Goal: Navigation & Orientation: Find specific page/section

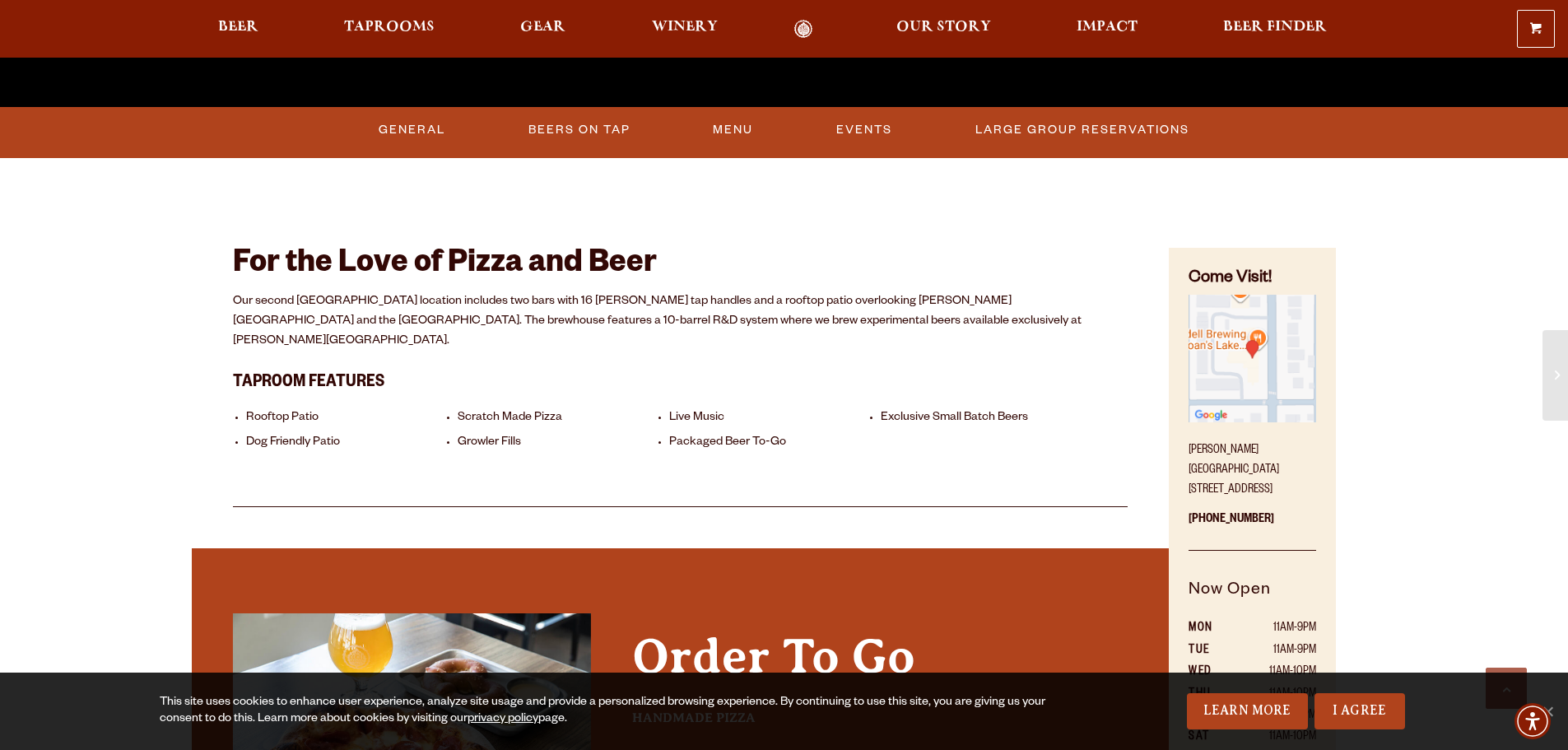
scroll to position [495, 0]
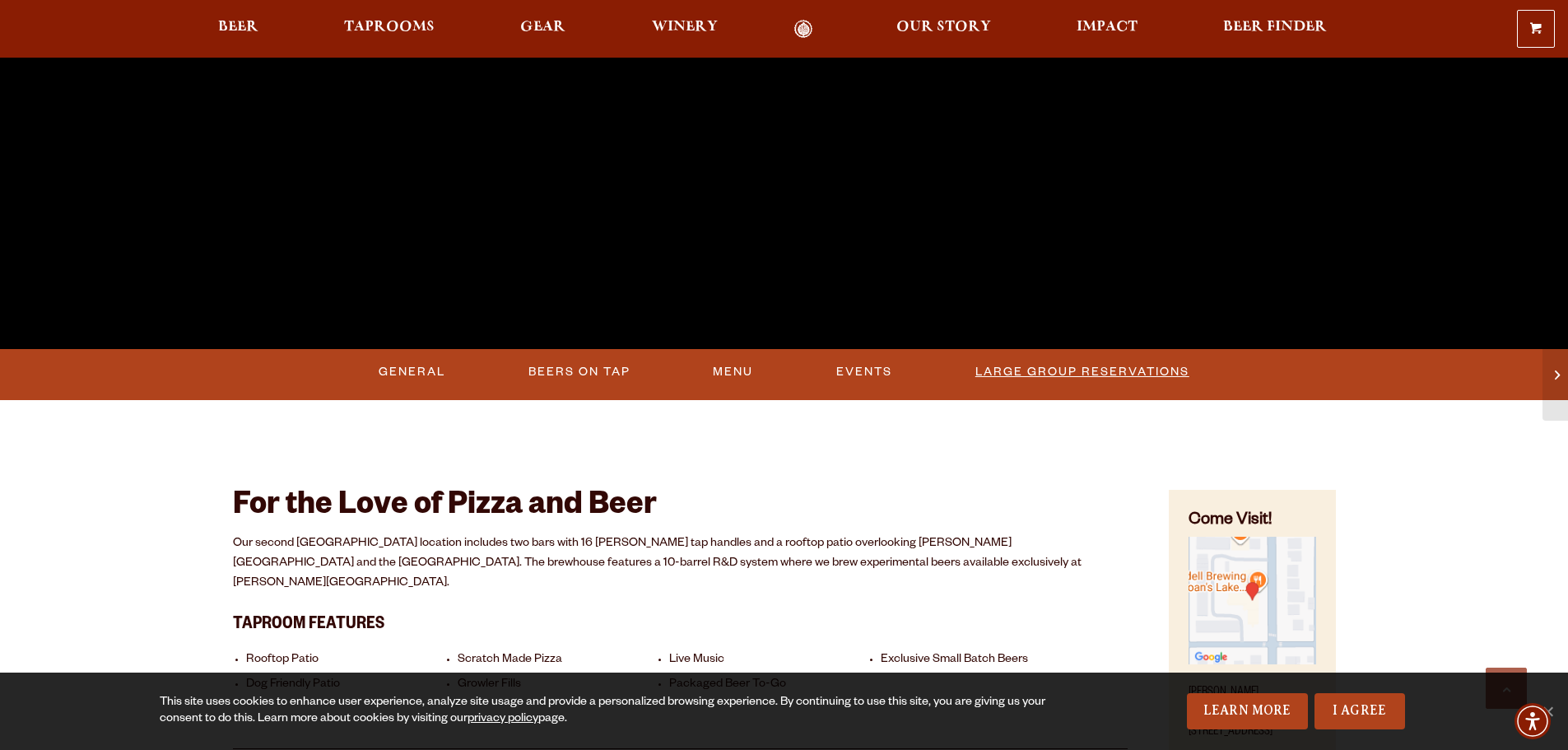
click at [1004, 367] on link "Large Group Reservations" at bounding box center [1082, 371] width 227 height 38
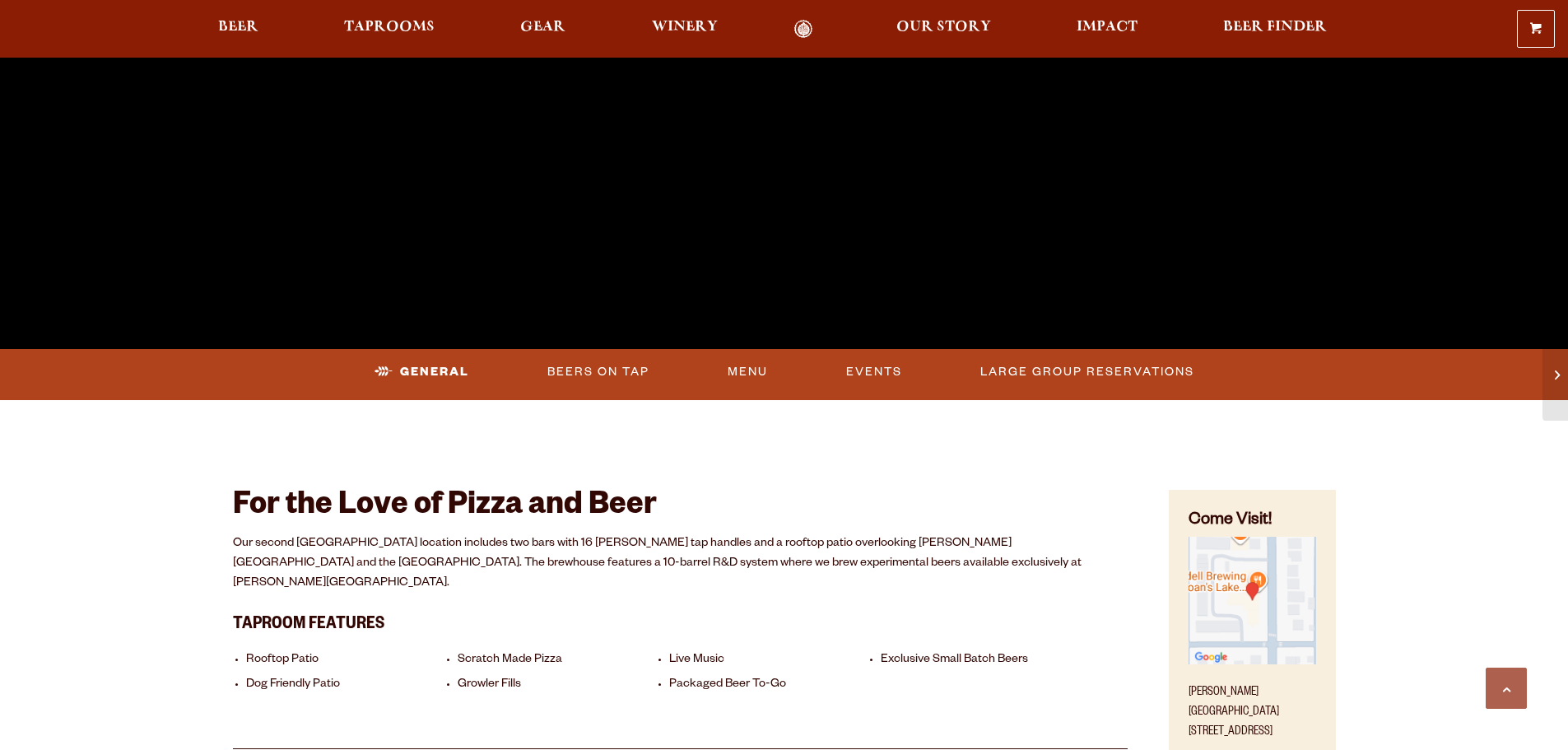
scroll to position [495, 0]
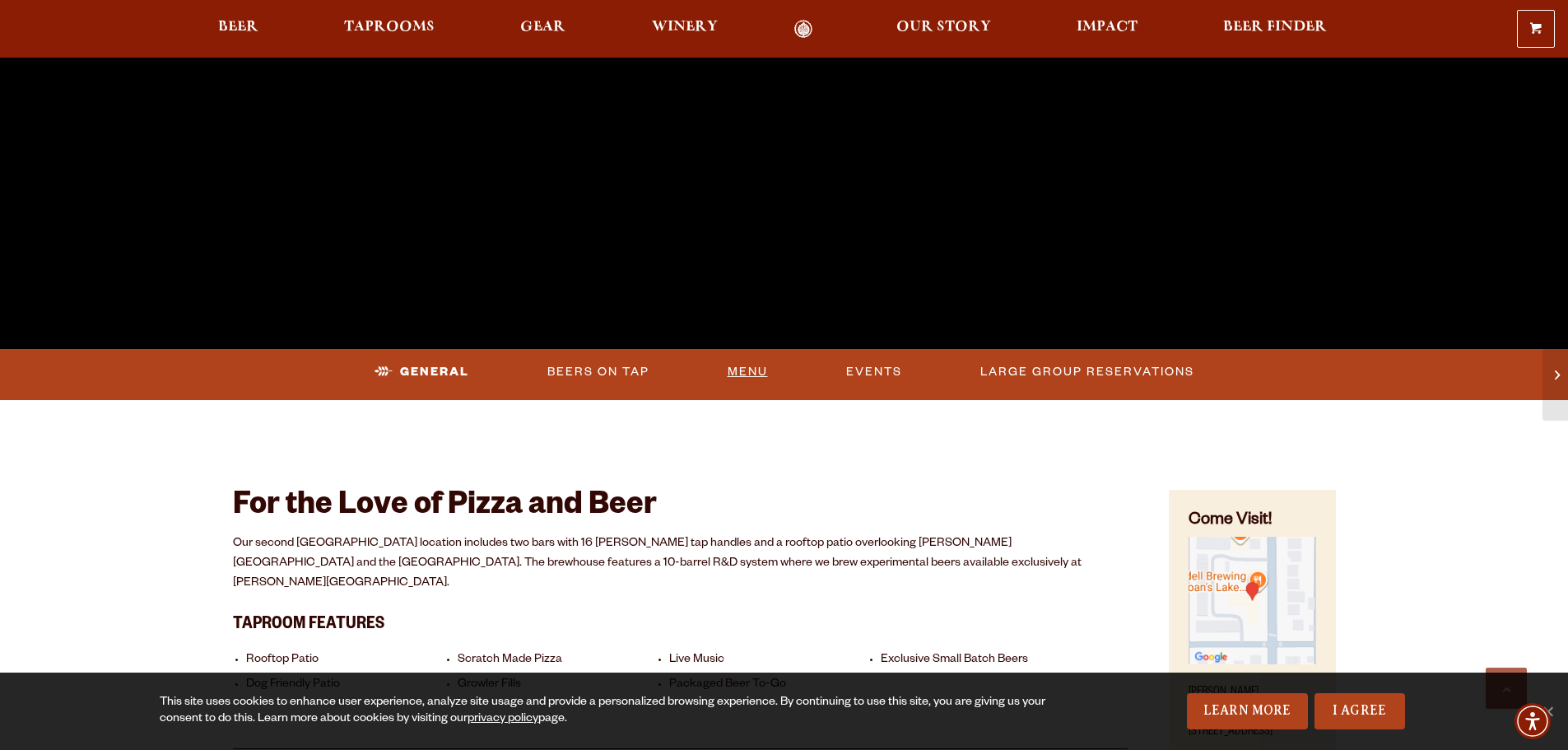
click at [746, 369] on link "Menu" at bounding box center [748, 371] width 54 height 38
click at [587, 370] on link "Beers On Tap" at bounding box center [580, 371] width 116 height 38
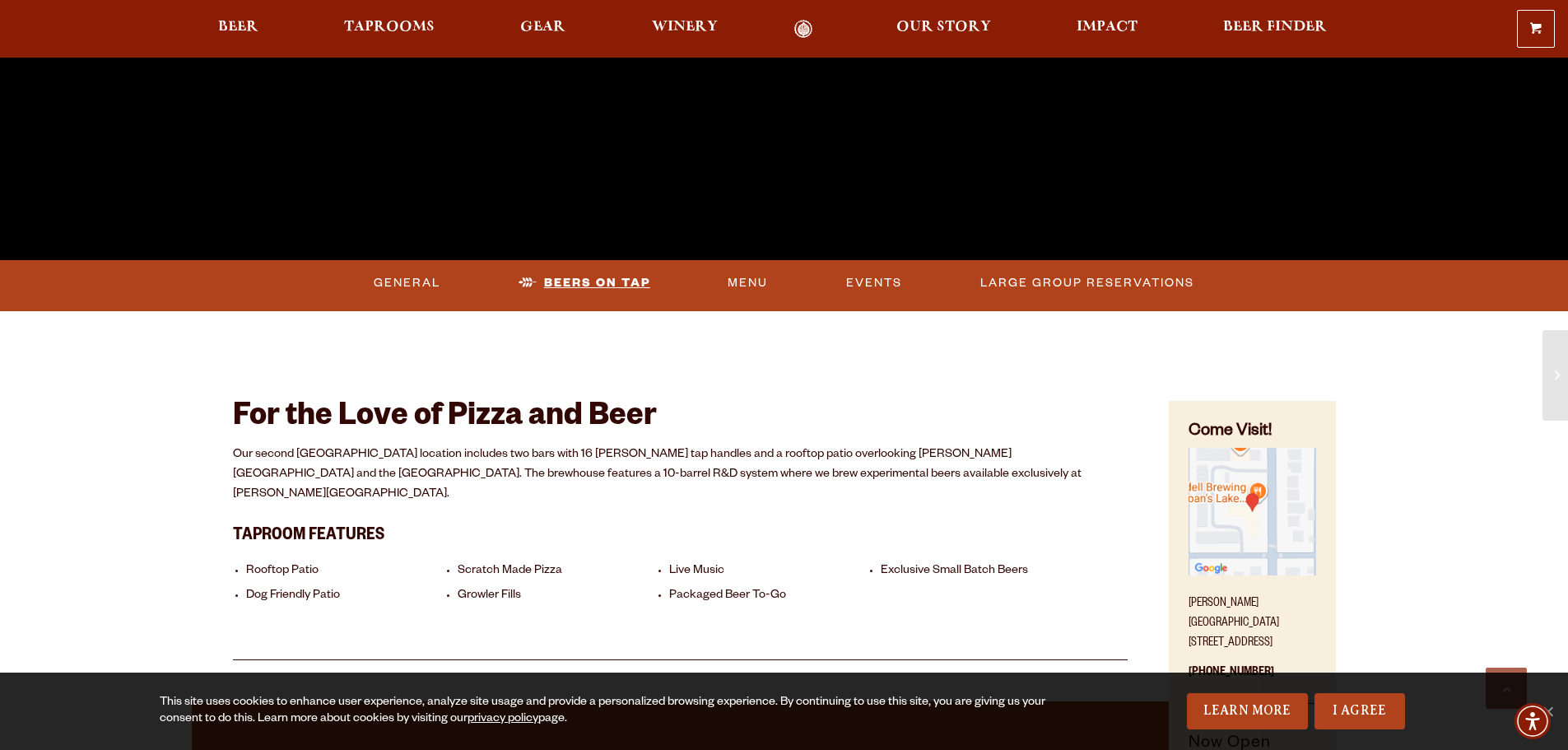
scroll to position [741, 0]
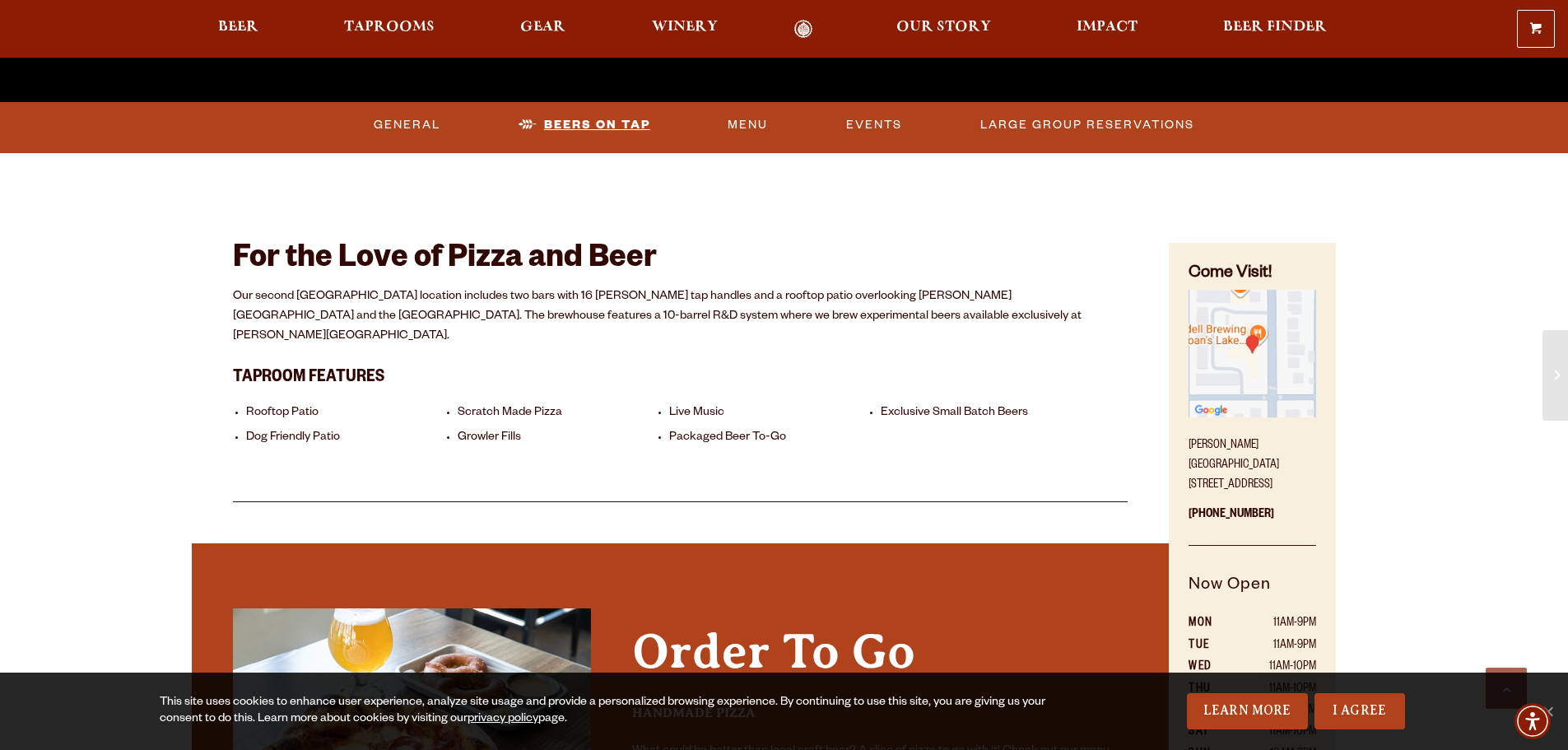
click at [604, 120] on link "Beers On Tap" at bounding box center [584, 124] width 145 height 38
click at [700, 27] on span "Winery" at bounding box center [685, 27] width 66 height 13
